Goal: Task Accomplishment & Management: Use online tool/utility

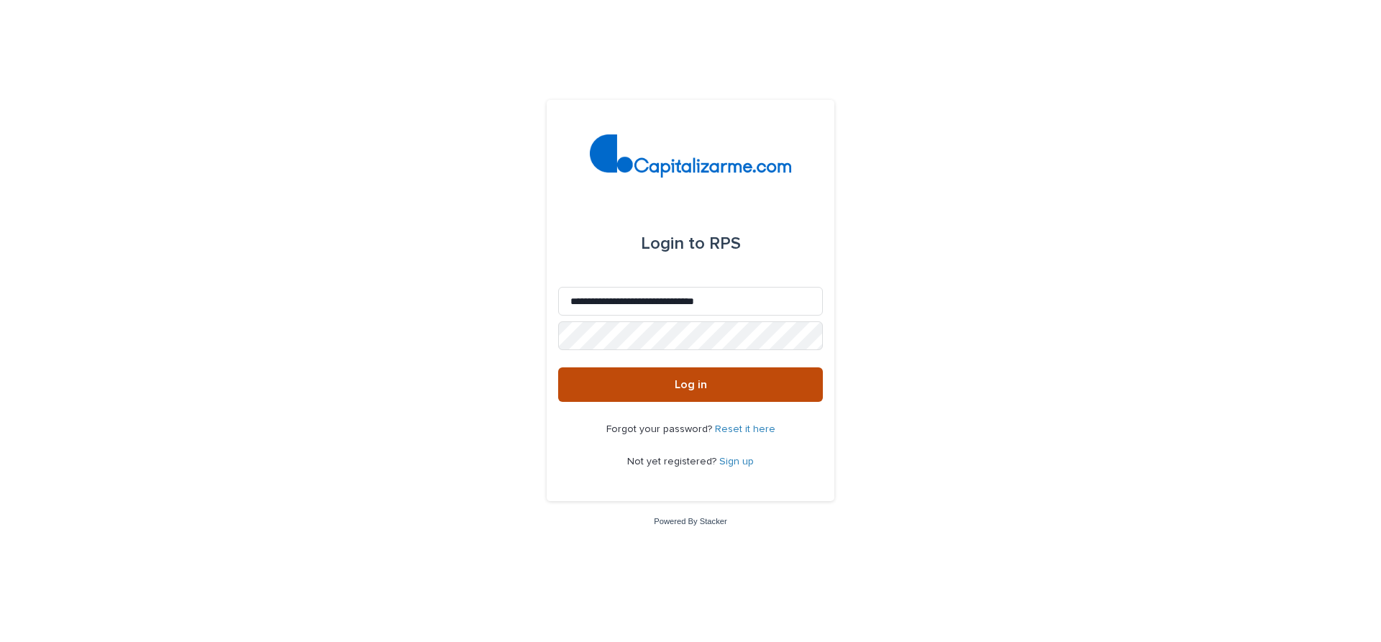
click at [690, 385] on span "Log in" at bounding box center [691, 385] width 32 height 12
